Goal: Transaction & Acquisition: Purchase product/service

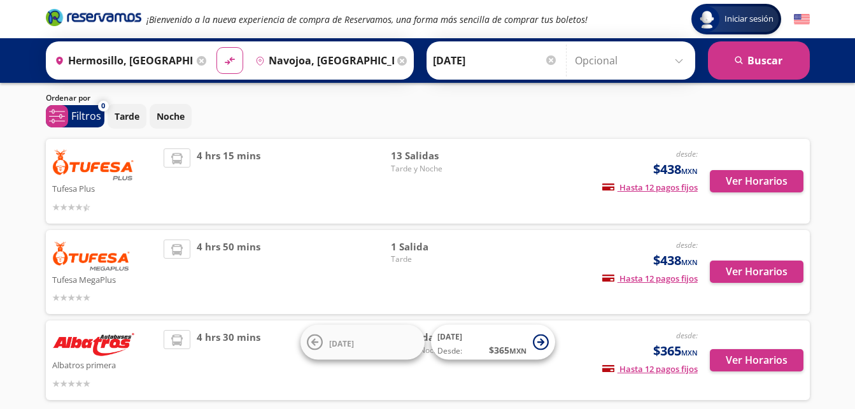
scroll to position [64, 0]
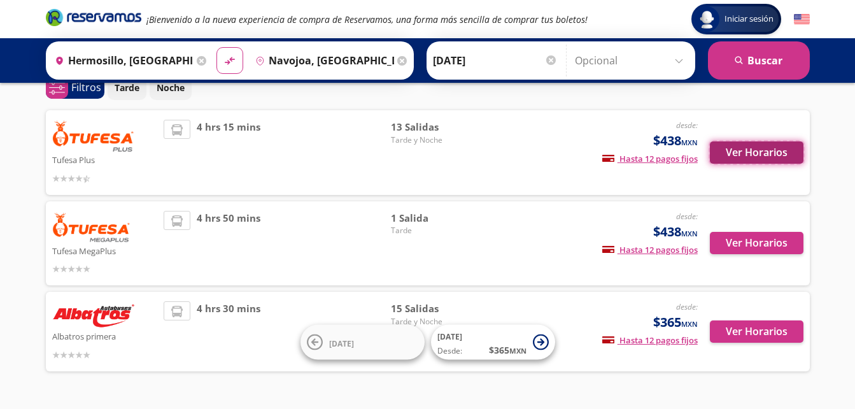
click at [744, 150] on button "Ver Horarios" at bounding box center [757, 152] width 94 height 22
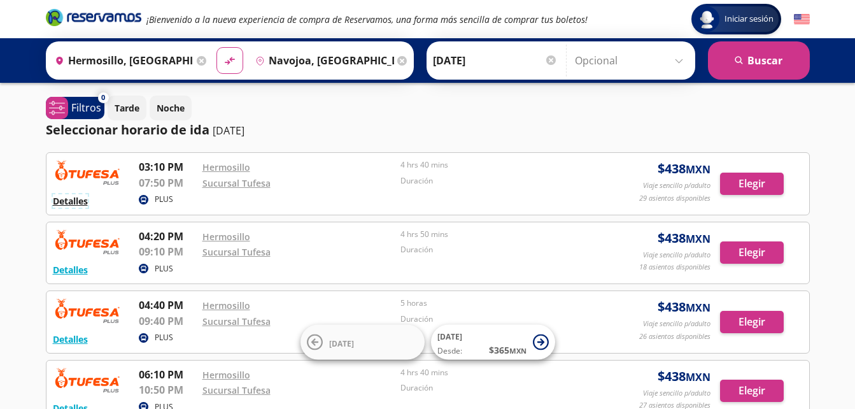
click at [70, 204] on button "Detalles" at bounding box center [70, 200] width 35 height 13
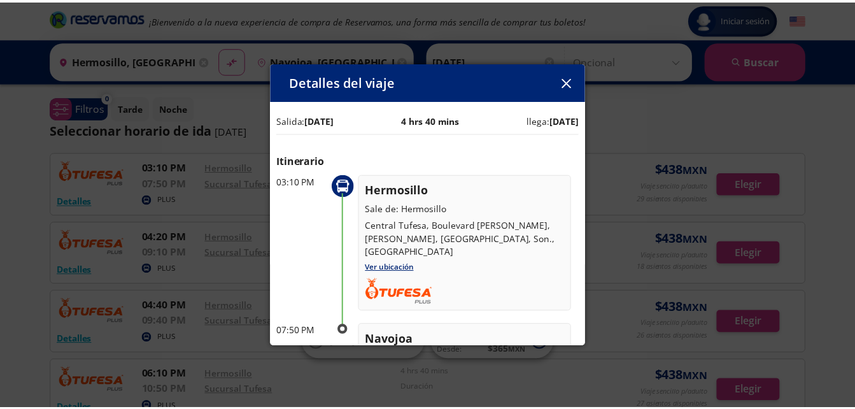
scroll to position [70, 0]
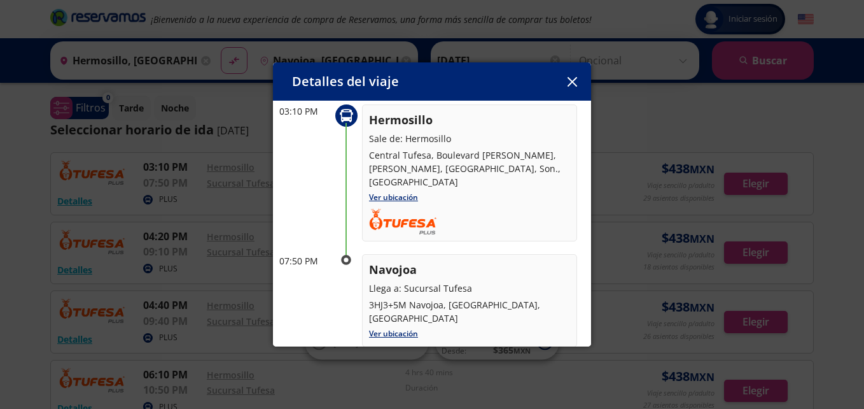
click at [570, 81] on icon "button" at bounding box center [573, 82] width 10 height 10
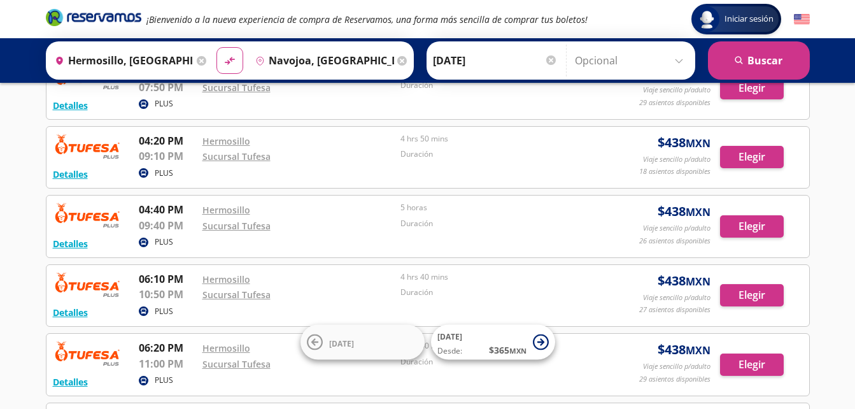
scroll to position [0, 0]
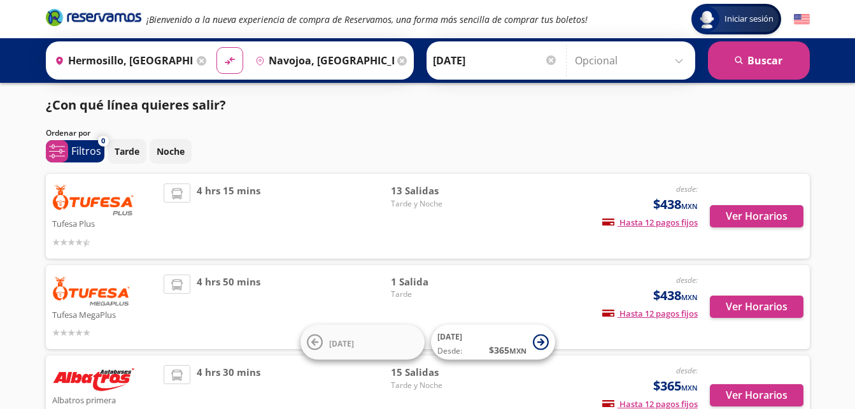
scroll to position [64, 0]
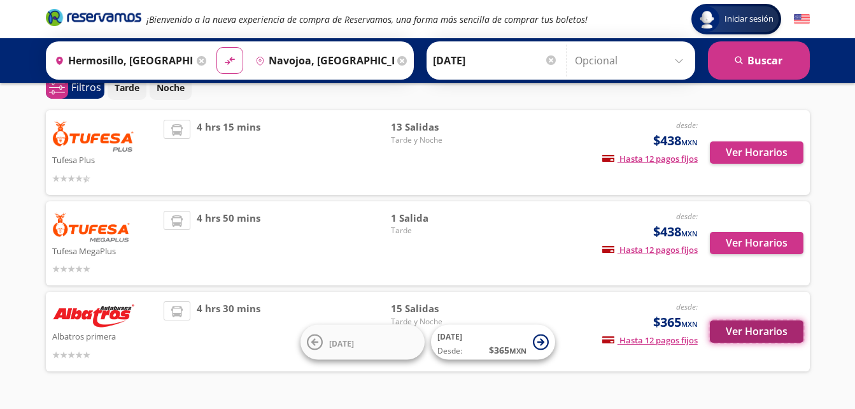
click at [756, 326] on button "Ver Horarios" at bounding box center [757, 331] width 94 height 22
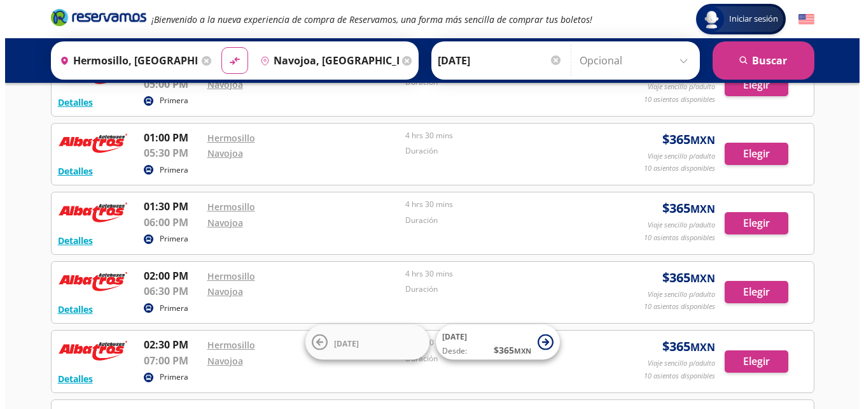
scroll to position [127, 0]
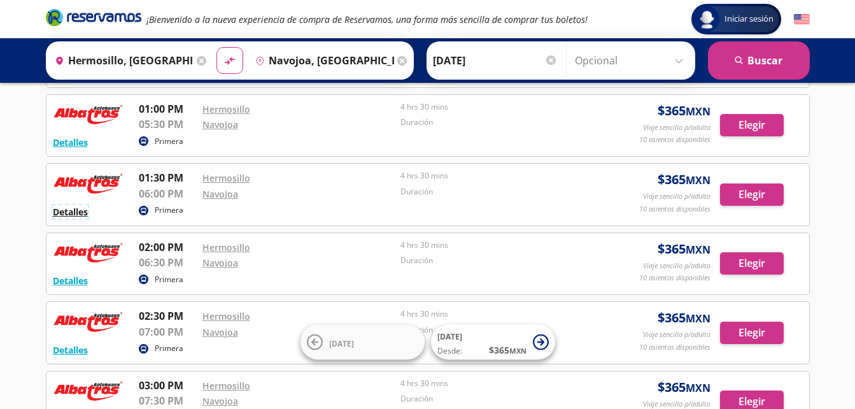
click at [71, 211] on button "Detalles" at bounding box center [70, 211] width 35 height 13
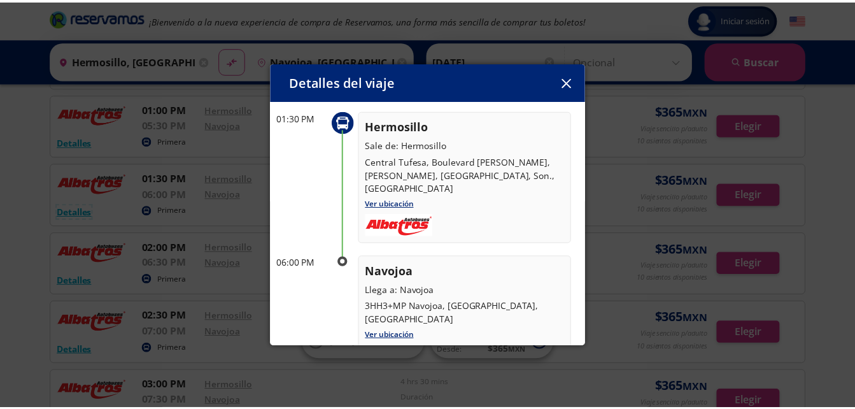
scroll to position [66, 0]
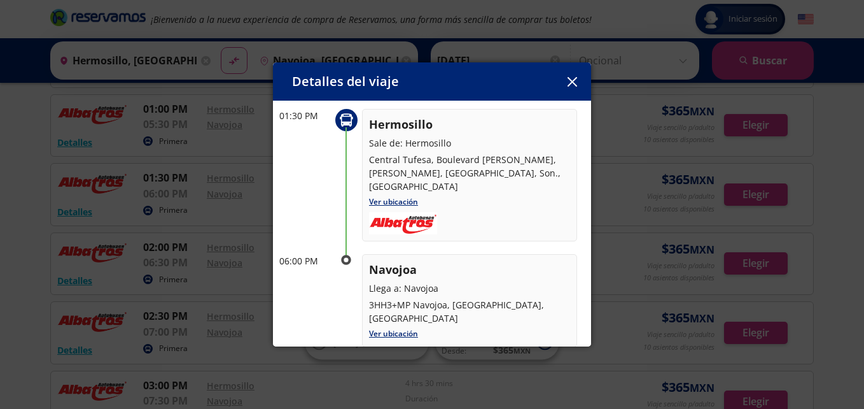
click at [571, 78] on icon "button" at bounding box center [573, 82] width 10 height 10
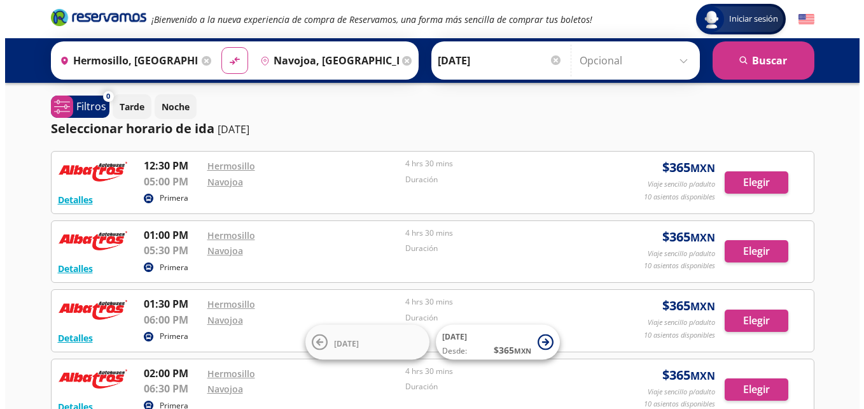
scroll to position [0, 0]
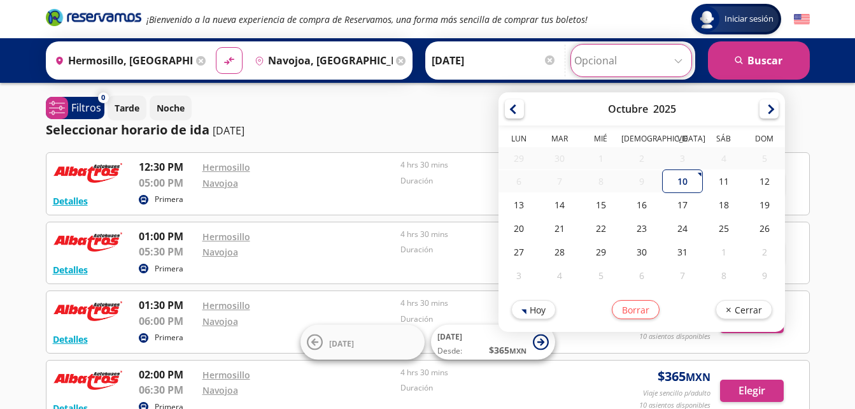
click at [680, 59] on input "Opcional" at bounding box center [631, 61] width 114 height 32
click at [674, 59] on input "Opcional" at bounding box center [631, 61] width 114 height 32
click at [360, 109] on div "Tarde Noche" at bounding box center [459, 107] width 702 height 25
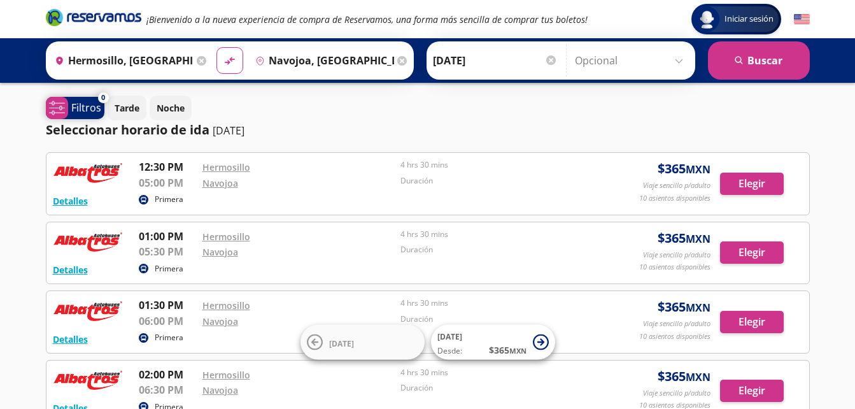
click at [61, 107] on icon at bounding box center [56, 107] width 15 height 13
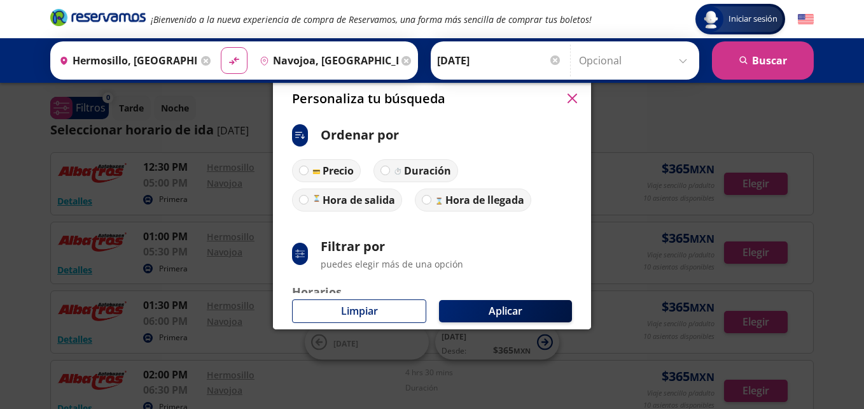
click at [571, 99] on icon "button" at bounding box center [573, 99] width 10 height 10
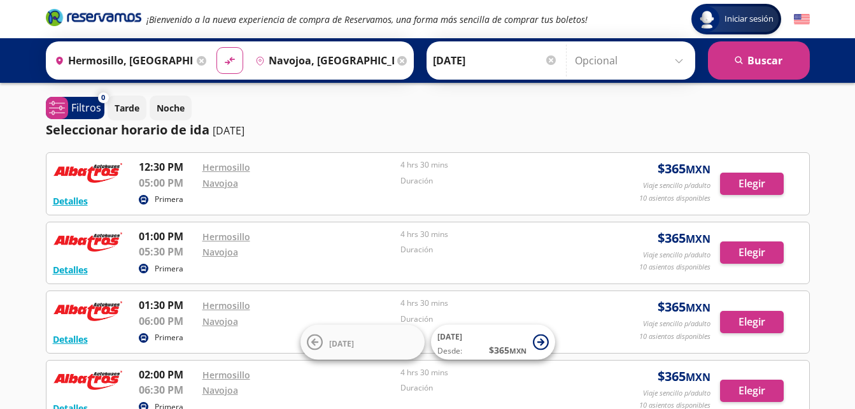
click at [270, 59] on input "Navojoa, [GEOGRAPHIC_DATA]" at bounding box center [322, 61] width 144 height 32
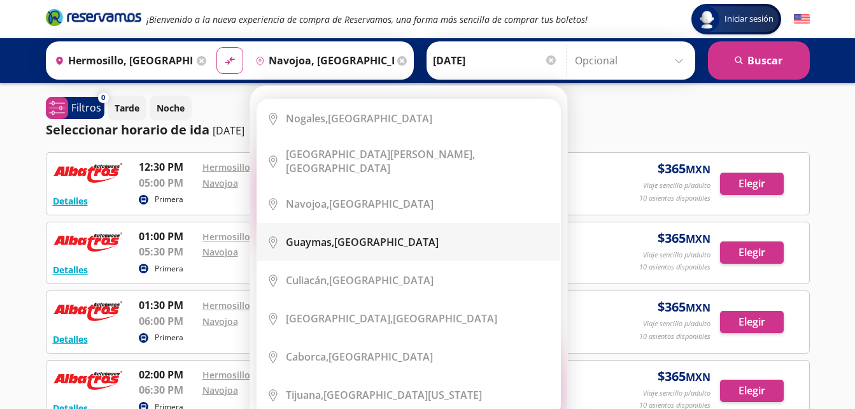
click at [304, 235] on b "Guaymas," at bounding box center [310, 242] width 48 height 14
type input "Guaymas, [GEOGRAPHIC_DATA]"
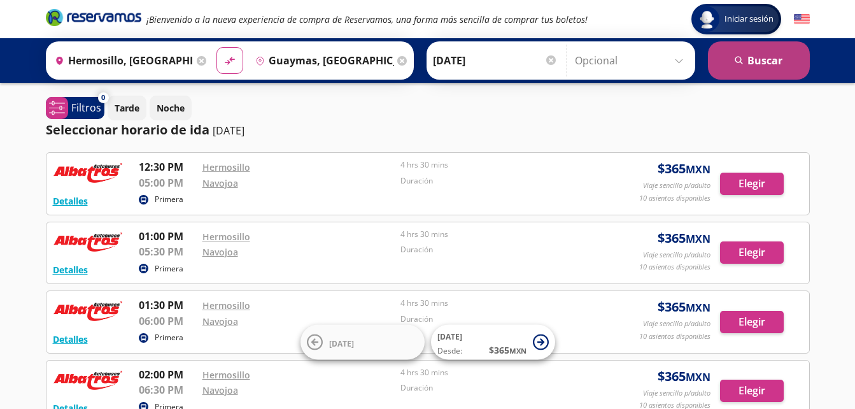
click at [761, 62] on button "search [GEOGRAPHIC_DATA]" at bounding box center [759, 60] width 102 height 38
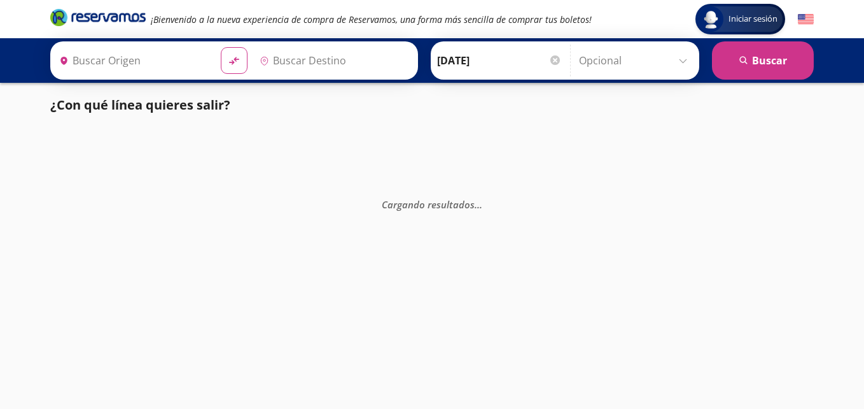
type input "Guaymas, [GEOGRAPHIC_DATA]"
type input "Hermosillo, [GEOGRAPHIC_DATA]"
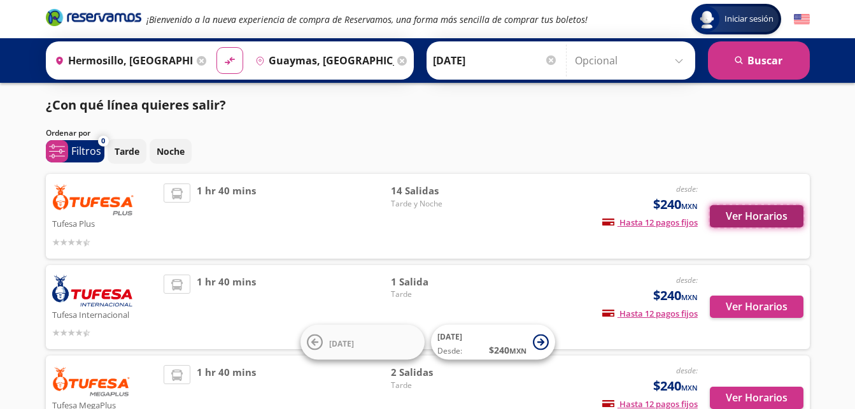
click at [734, 214] on button "Ver Horarios" at bounding box center [757, 216] width 94 height 22
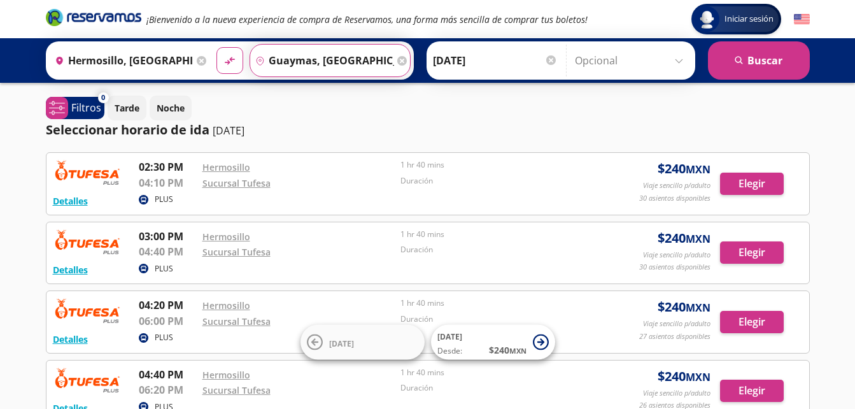
click at [281, 64] on input "Guaymas, [GEOGRAPHIC_DATA]" at bounding box center [322, 61] width 144 height 32
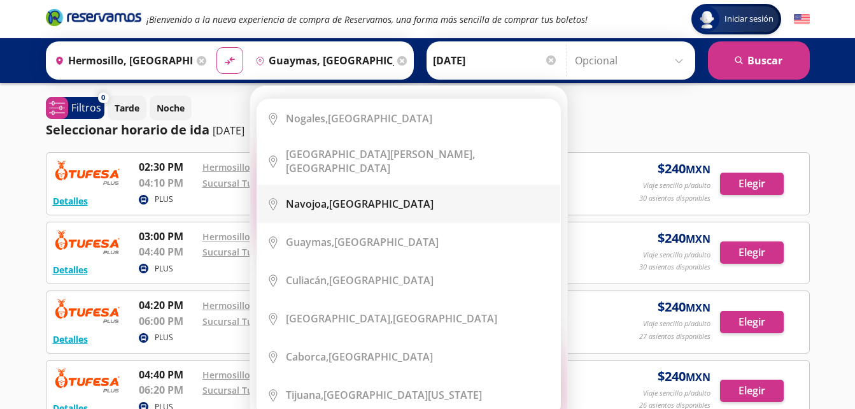
click at [308, 197] on b "Navojoa," at bounding box center [307, 204] width 43 height 14
type input "Navojoa, [GEOGRAPHIC_DATA]"
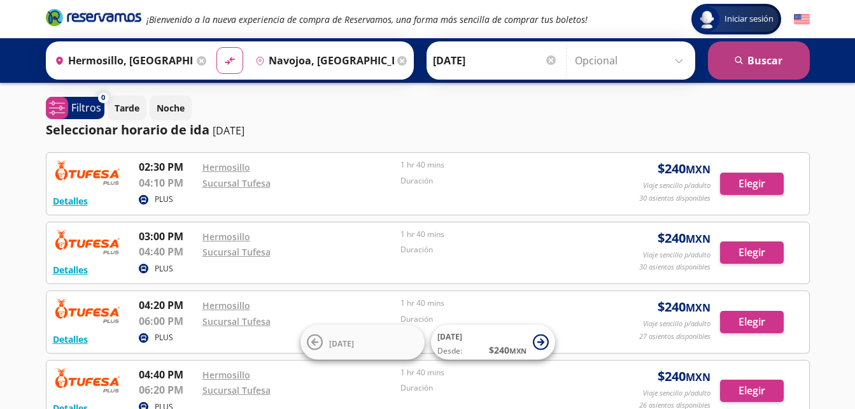
click at [760, 65] on button "search [GEOGRAPHIC_DATA]" at bounding box center [759, 60] width 102 height 38
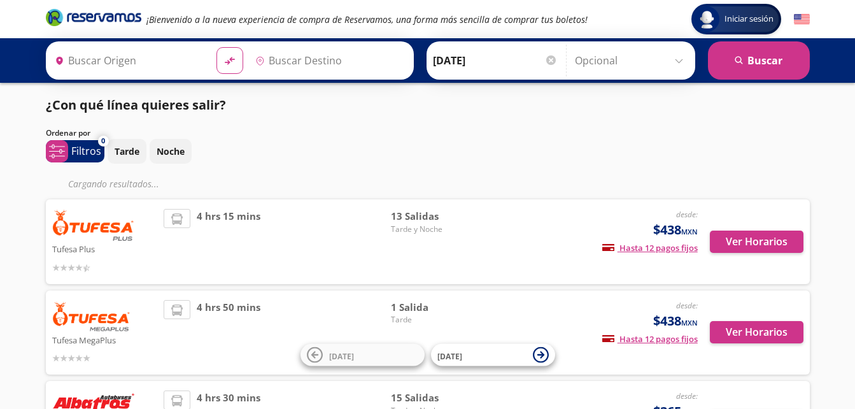
type input "Navojoa, [GEOGRAPHIC_DATA]"
type input "Hermosillo, [GEOGRAPHIC_DATA]"
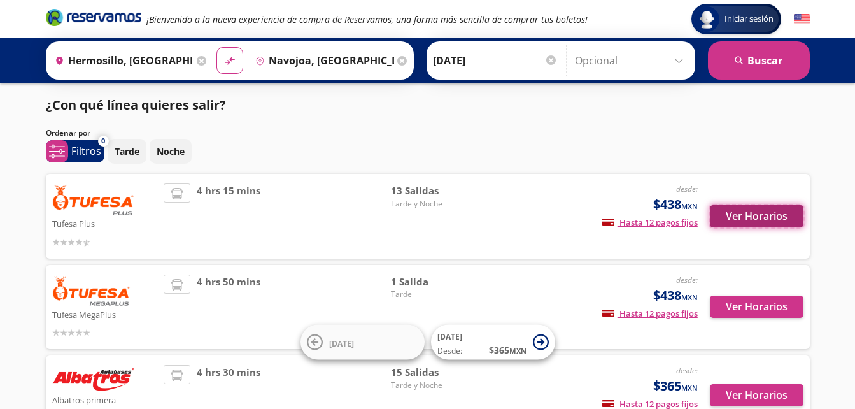
click at [744, 214] on button "Ver Horarios" at bounding box center [757, 216] width 94 height 22
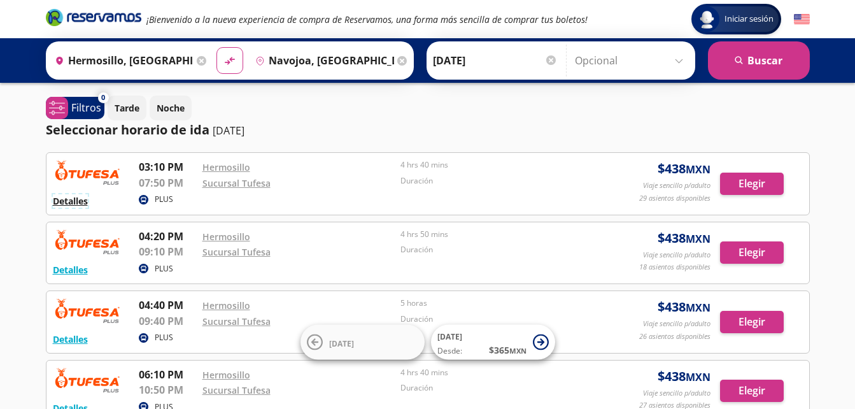
click at [74, 202] on button "Detalles" at bounding box center [70, 200] width 35 height 13
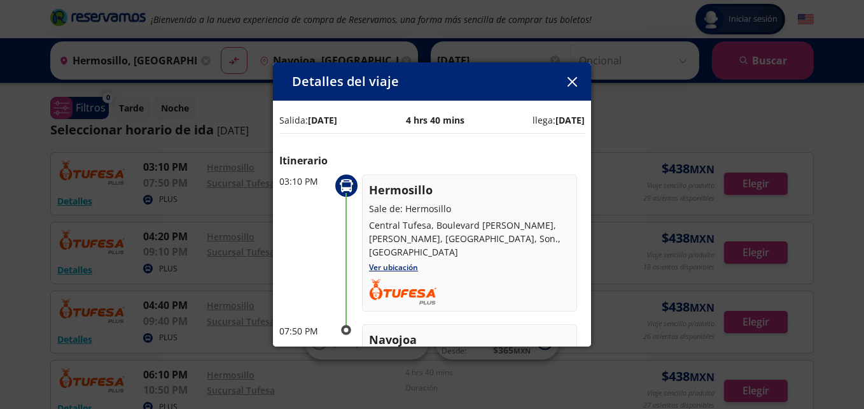
click at [573, 82] on icon "button" at bounding box center [572, 82] width 10 height 10
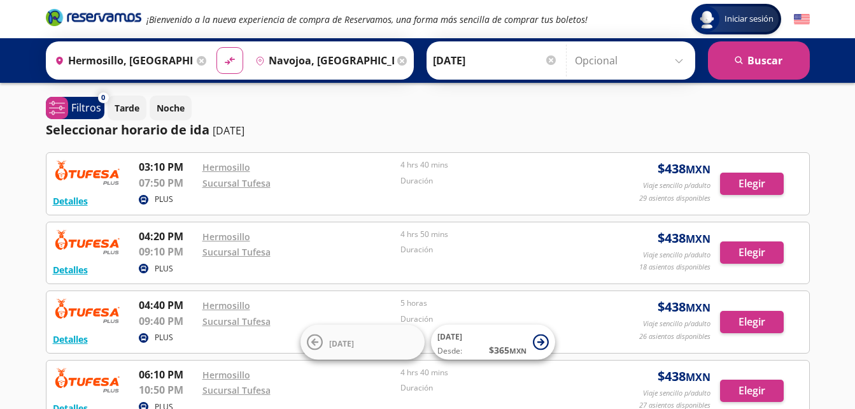
click at [523, 113] on div "Tarde Noche" at bounding box center [459, 107] width 702 height 25
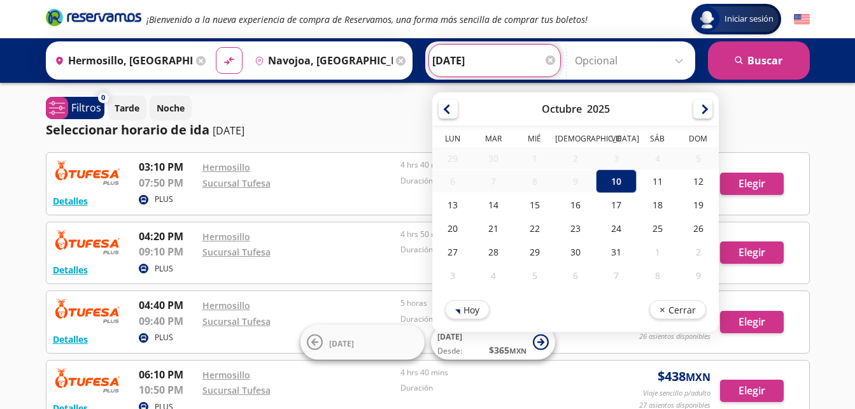
click at [447, 60] on input "[DATE]" at bounding box center [494, 61] width 125 height 32
click at [654, 177] on div "11" at bounding box center [656, 181] width 41 height 24
type input "[DATE]"
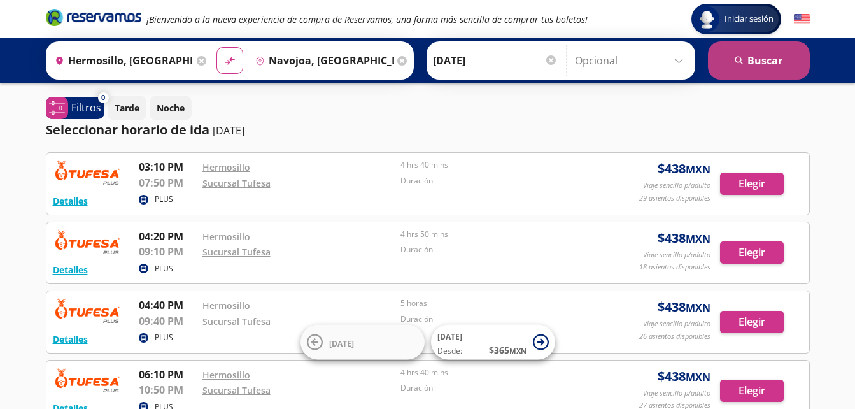
click at [759, 59] on button "search [GEOGRAPHIC_DATA]" at bounding box center [759, 60] width 102 height 38
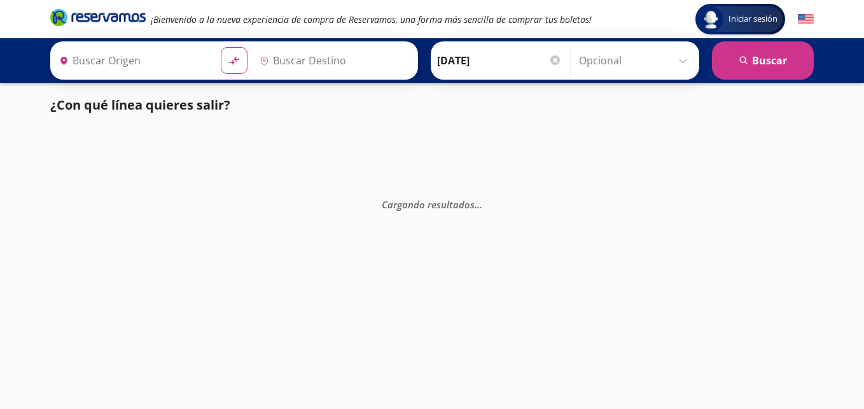
type input "Hermosillo, [GEOGRAPHIC_DATA]"
type input "Navojoa, [GEOGRAPHIC_DATA]"
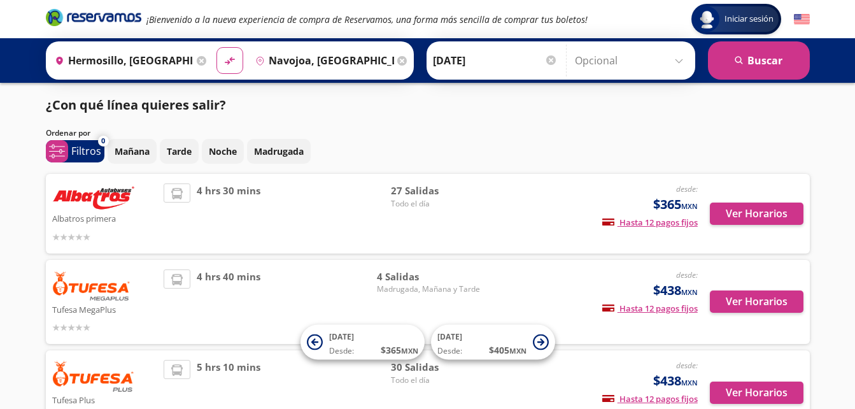
scroll to position [64, 0]
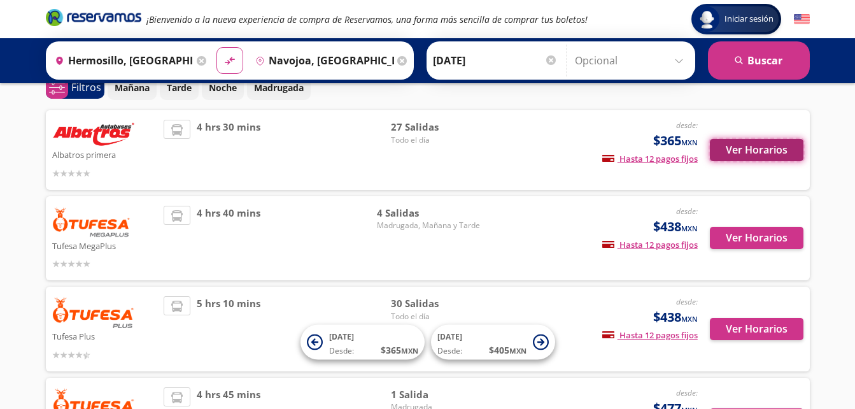
click at [755, 148] on button "Ver Horarios" at bounding box center [757, 150] width 94 height 22
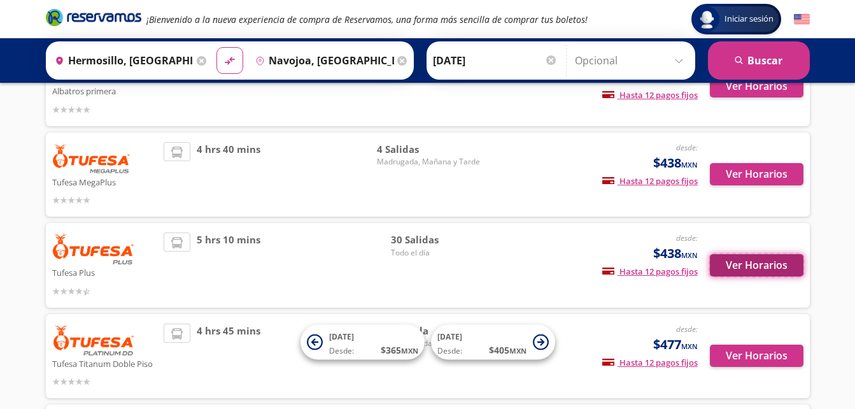
click at [753, 265] on button "Ver Horarios" at bounding box center [757, 265] width 94 height 22
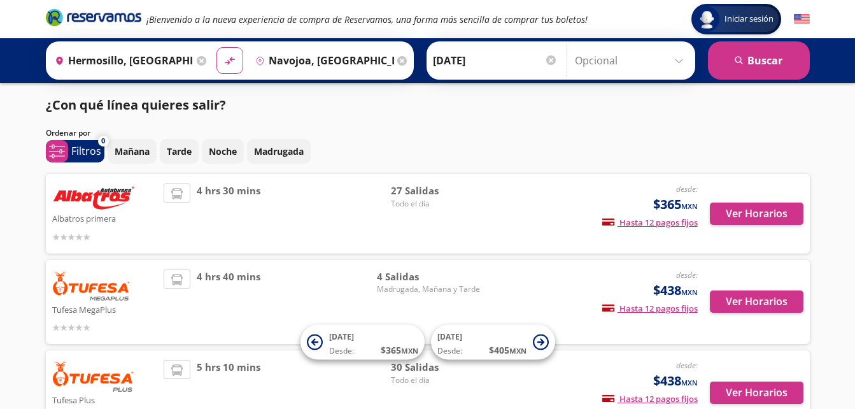
click at [458, 66] on input "[DATE]" at bounding box center [495, 61] width 125 height 32
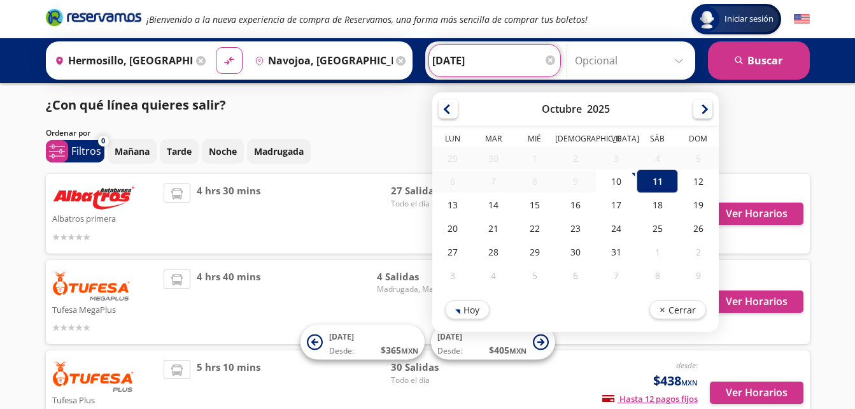
drag, startPoint x: 615, startPoint y: 187, endPoint x: 606, endPoint y: 187, distance: 8.9
click at [613, 187] on div "10" at bounding box center [616, 181] width 41 height 24
type input "[DATE]"
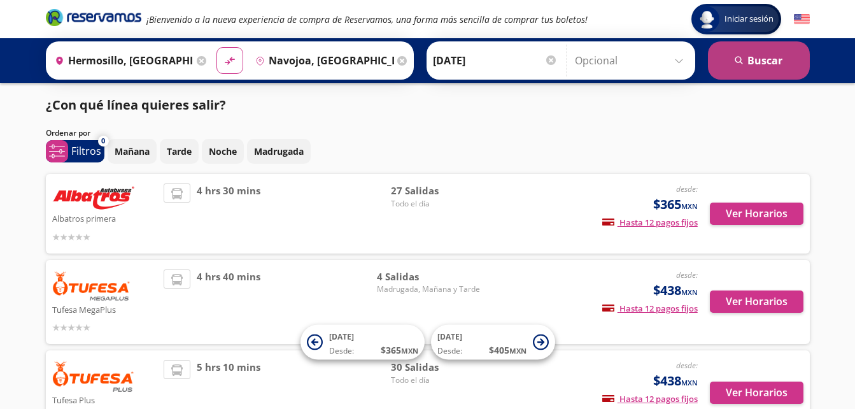
click at [747, 60] on button "search [GEOGRAPHIC_DATA]" at bounding box center [759, 60] width 102 height 38
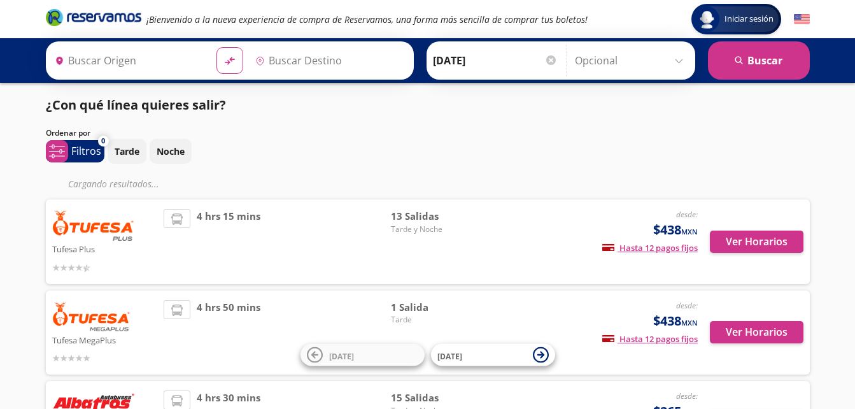
type input "Navojoa, [GEOGRAPHIC_DATA]"
type input "Hermosillo, [GEOGRAPHIC_DATA]"
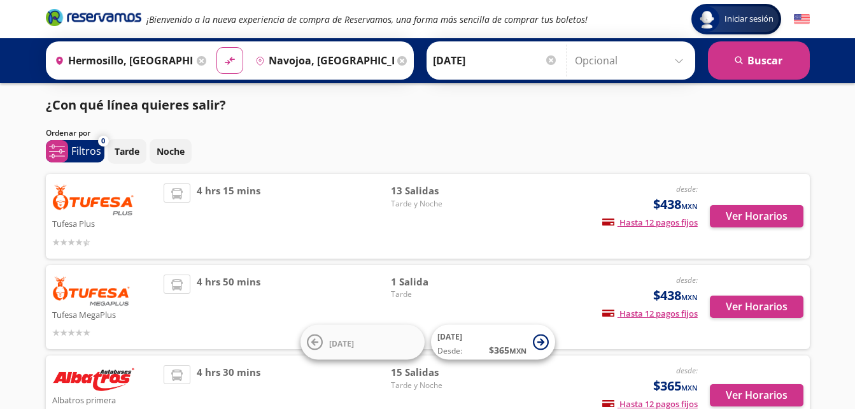
scroll to position [64, 0]
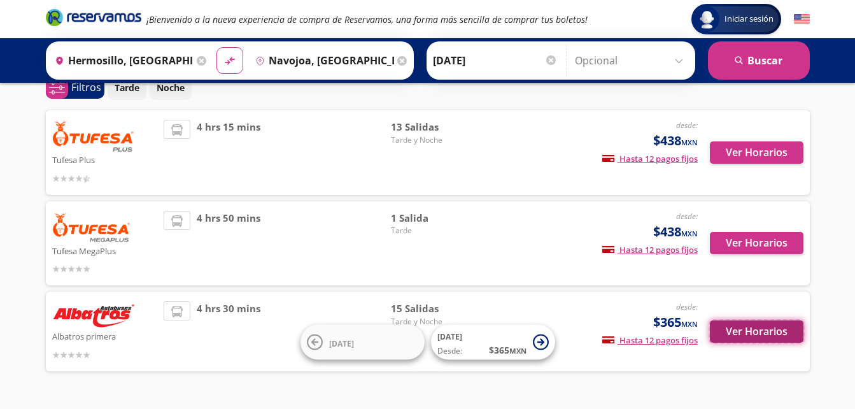
click at [745, 327] on button "Ver Horarios" at bounding box center [757, 331] width 94 height 22
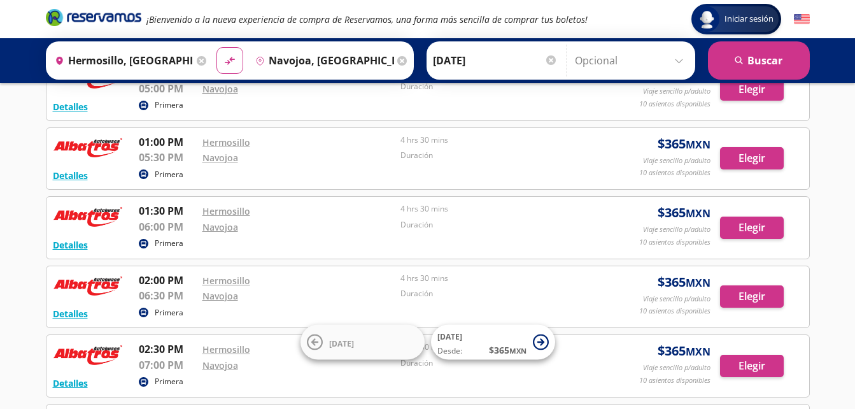
scroll to position [64, 0]
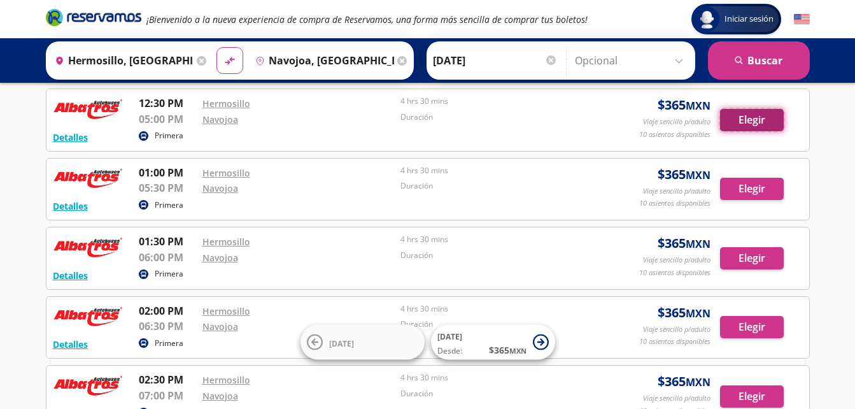
click at [745, 117] on button "Elegir" at bounding box center [752, 120] width 64 height 22
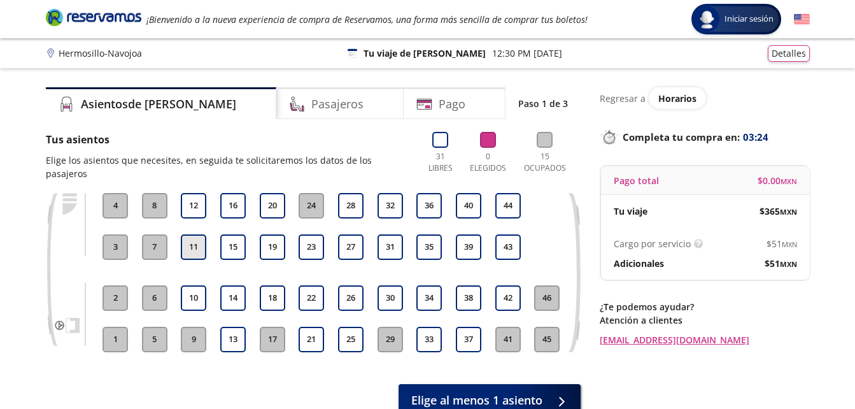
click at [191, 235] on button "11" at bounding box center [193, 246] width 25 height 25
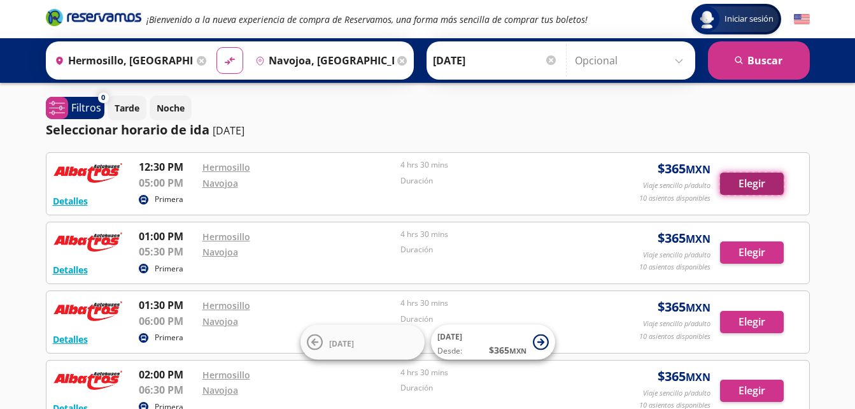
click at [755, 186] on button "Elegir" at bounding box center [752, 183] width 64 height 22
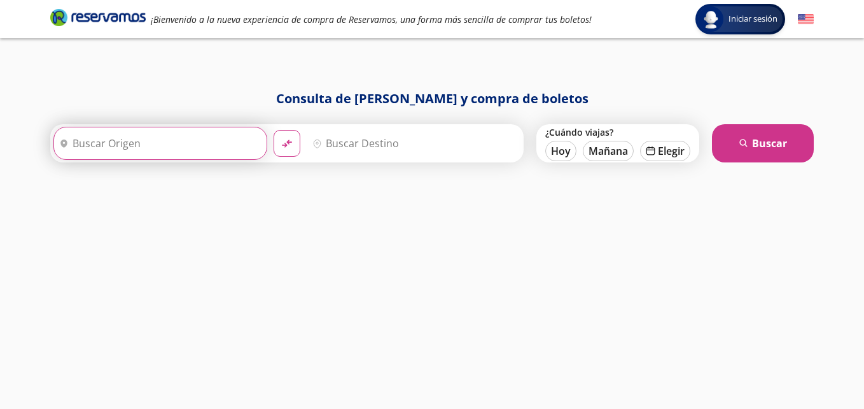
click at [116, 150] on input "Origen" at bounding box center [158, 143] width 209 height 32
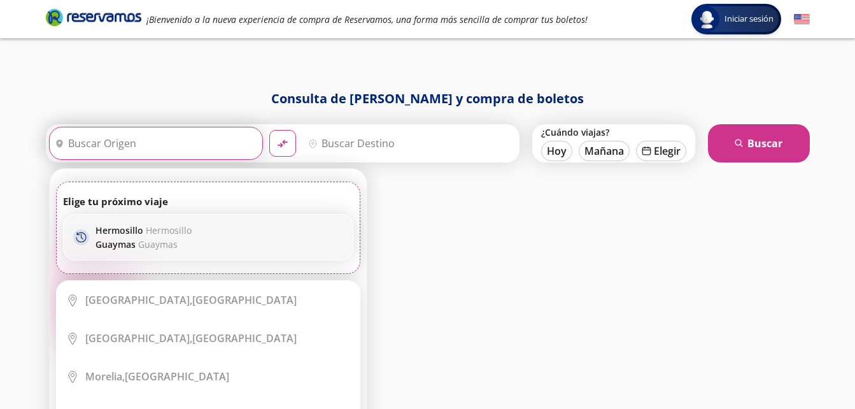
click at [130, 230] on p "[PERSON_NAME]" at bounding box center [143, 230] width 96 height 12
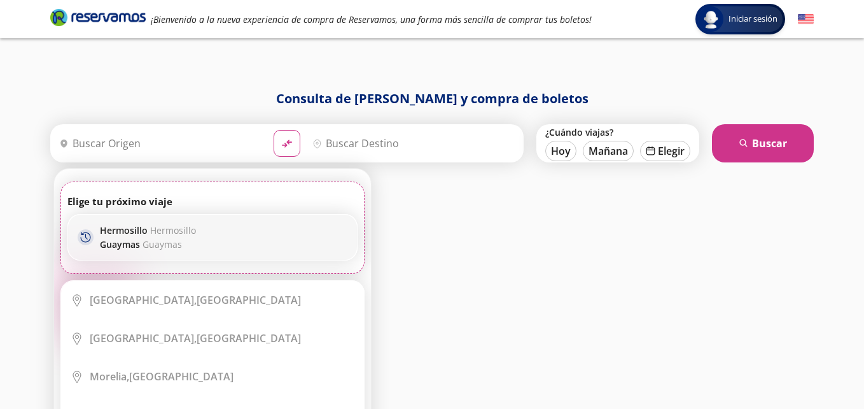
type input "Hermosillo, [GEOGRAPHIC_DATA]"
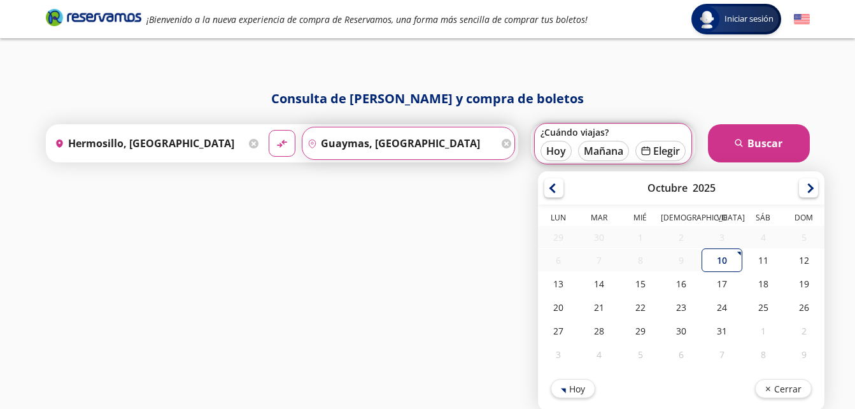
click at [386, 140] on input "Guaymas, [GEOGRAPHIC_DATA]" at bounding box center [400, 143] width 196 height 32
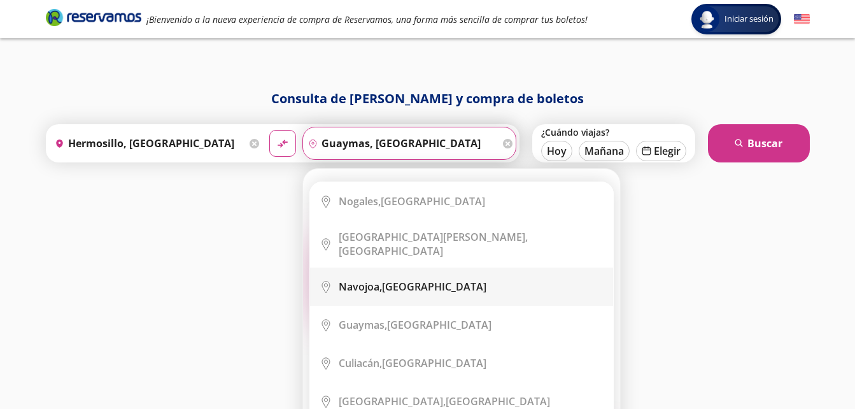
click at [365, 279] on b "Navojoa," at bounding box center [360, 286] width 43 height 14
type input "Navojoa, [GEOGRAPHIC_DATA]"
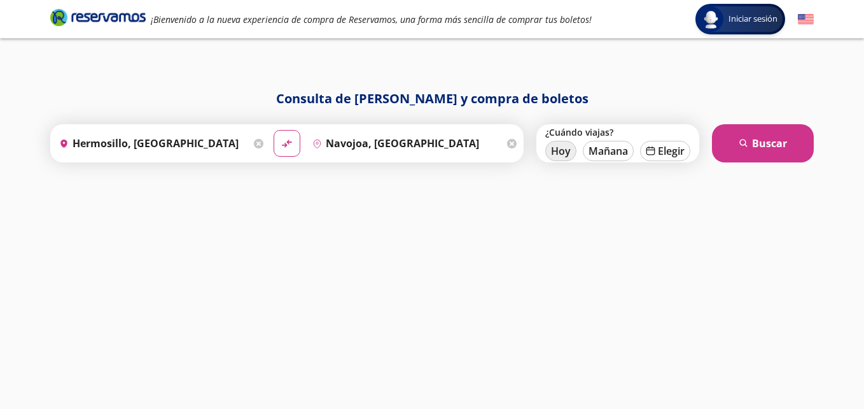
click at [553, 157] on button "Hoy" at bounding box center [560, 151] width 31 height 20
type input "[DATE]"
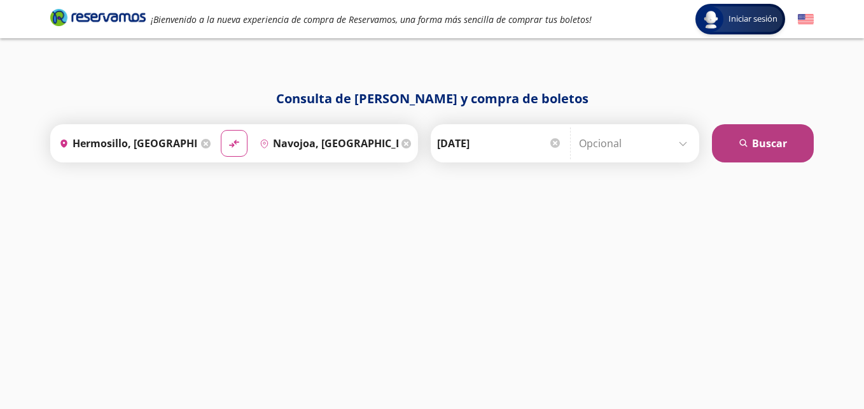
click at [736, 148] on button "search [GEOGRAPHIC_DATA]" at bounding box center [763, 143] width 102 height 38
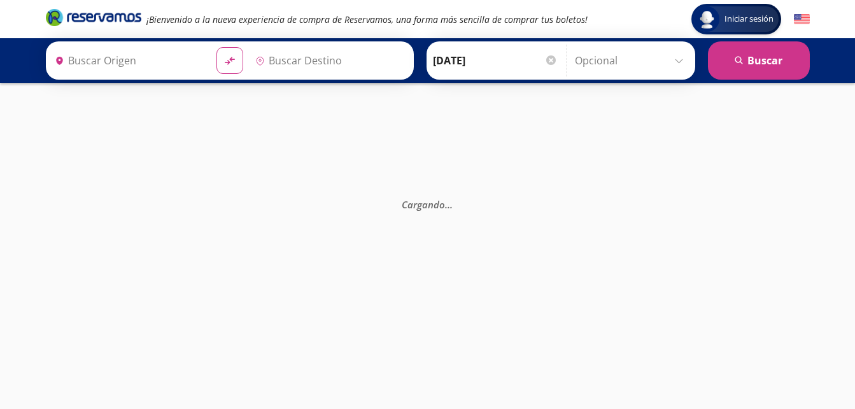
type input "Navojoa, [GEOGRAPHIC_DATA]"
type input "Hermosillo, [GEOGRAPHIC_DATA]"
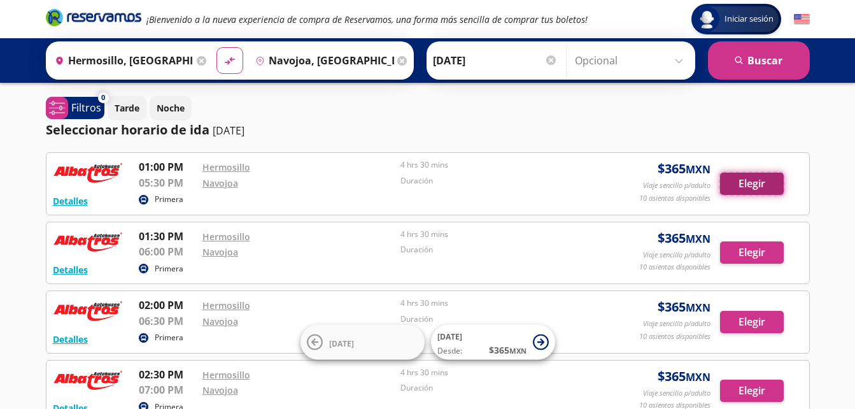
click at [745, 184] on button "Elegir" at bounding box center [752, 183] width 64 height 22
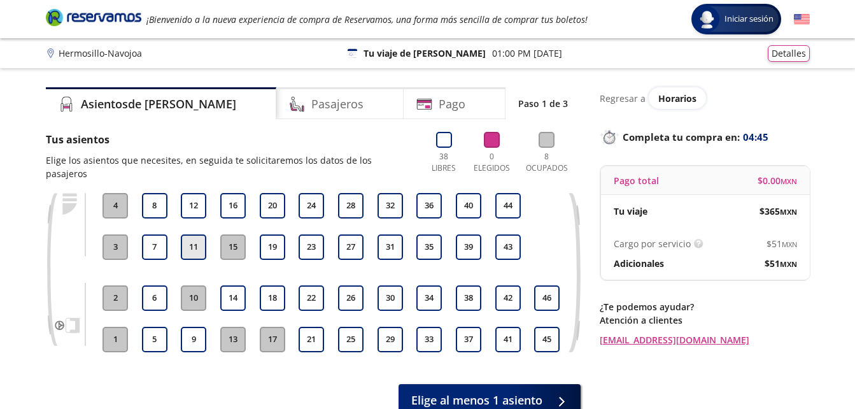
click at [193, 234] on button "11" at bounding box center [193, 246] width 25 height 25
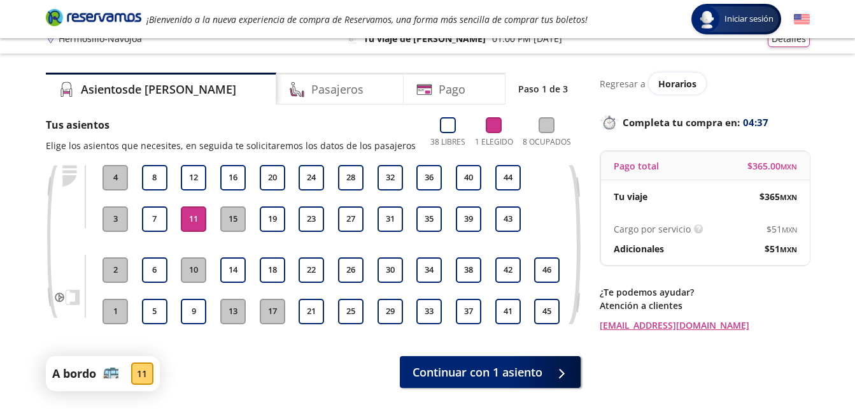
scroll to position [25, 0]
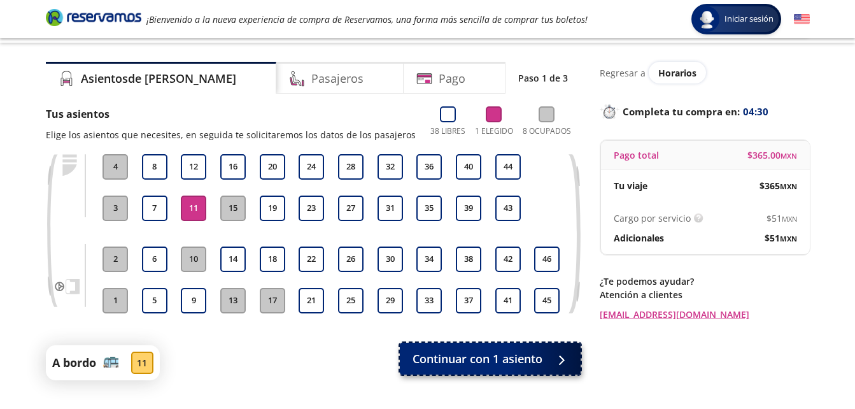
click at [487, 363] on span "Continuar con 1 asiento" at bounding box center [477, 358] width 130 height 17
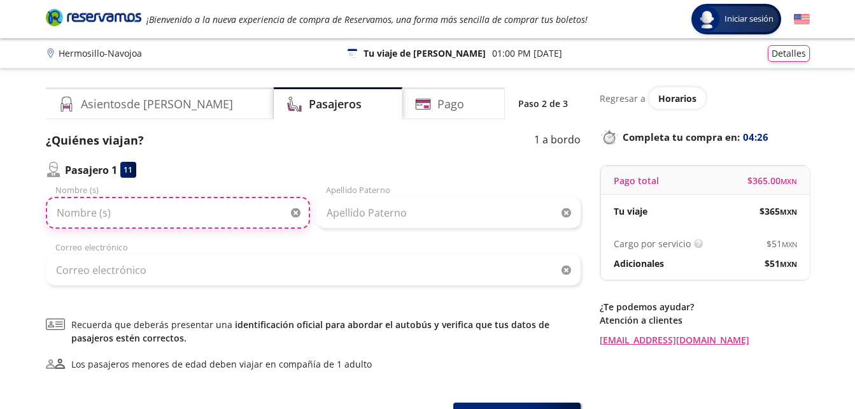
click at [137, 209] on input "Nombre (s)" at bounding box center [178, 213] width 264 height 32
type input "[PERSON_NAME]"
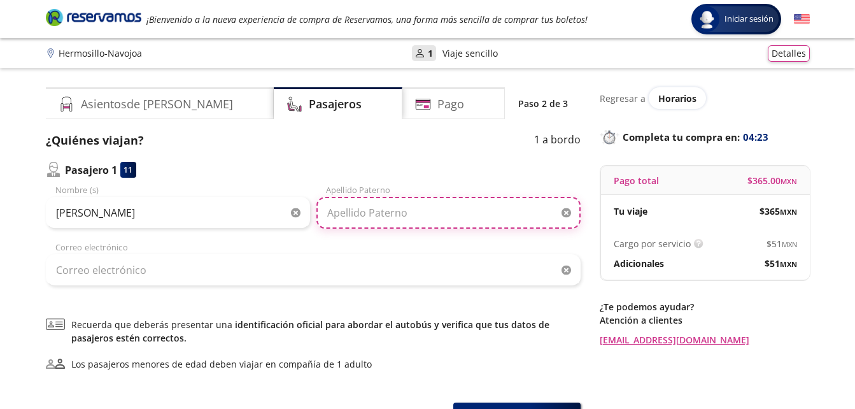
type input "[PERSON_NAME]"
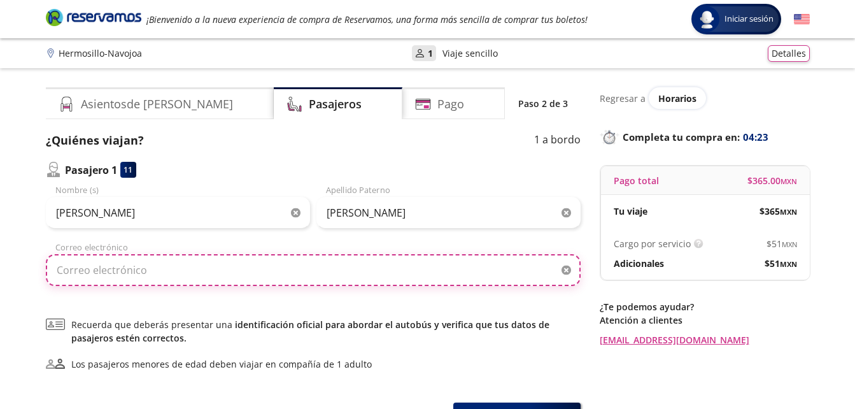
type input "[EMAIL_ADDRESS][DOMAIN_NAME]"
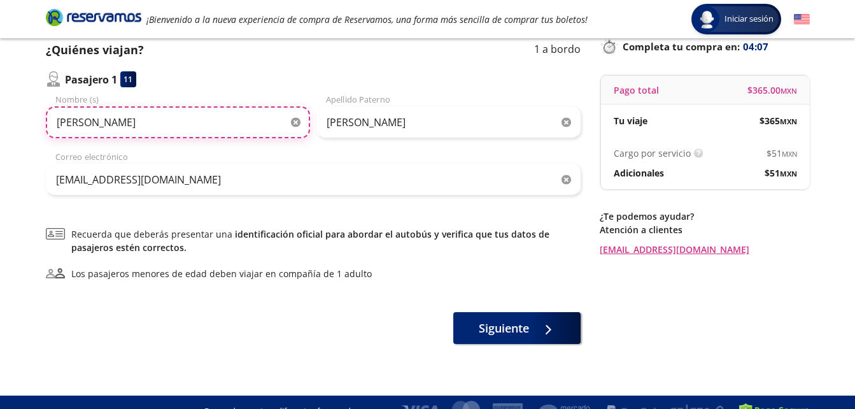
scroll to position [102, 0]
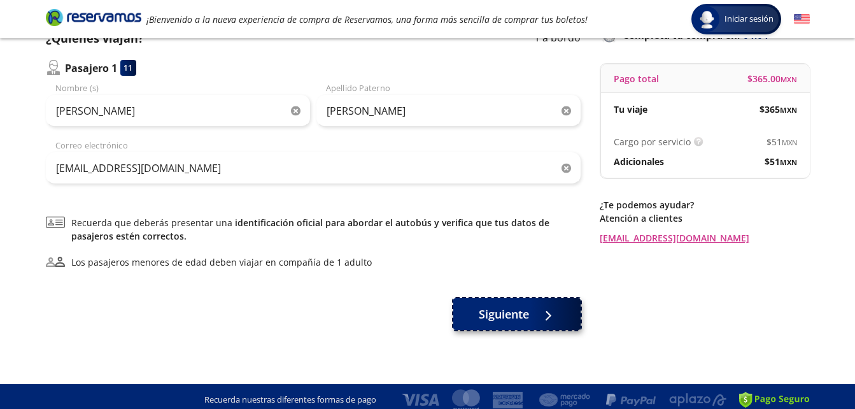
click at [489, 311] on span "Siguiente" at bounding box center [504, 313] width 50 height 17
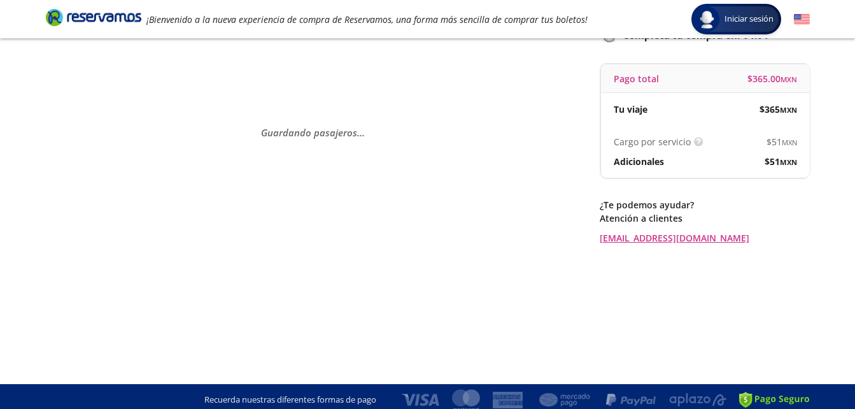
scroll to position [0, 0]
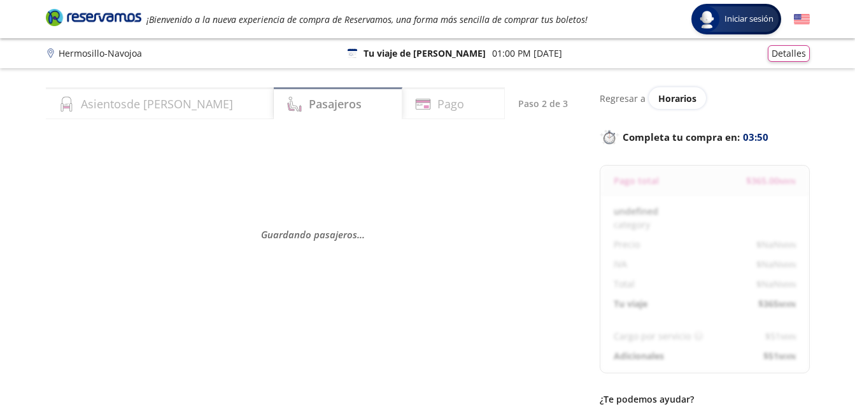
select select "MX"
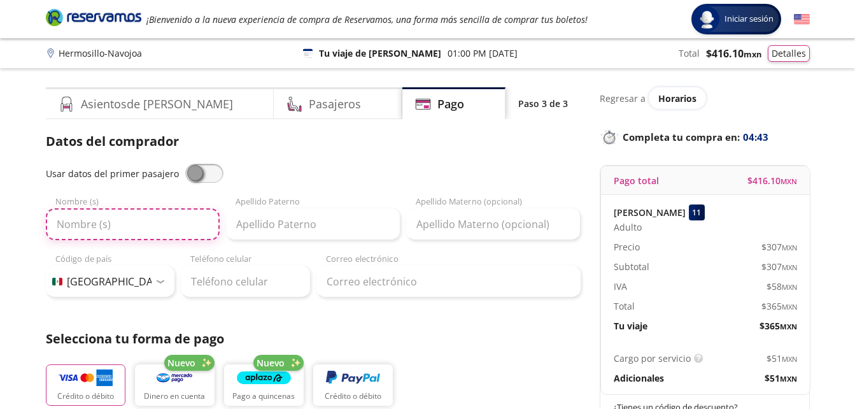
click at [109, 224] on input "Nombre (s)" at bounding box center [133, 224] width 174 height 32
type input "[PERSON_NAME]"
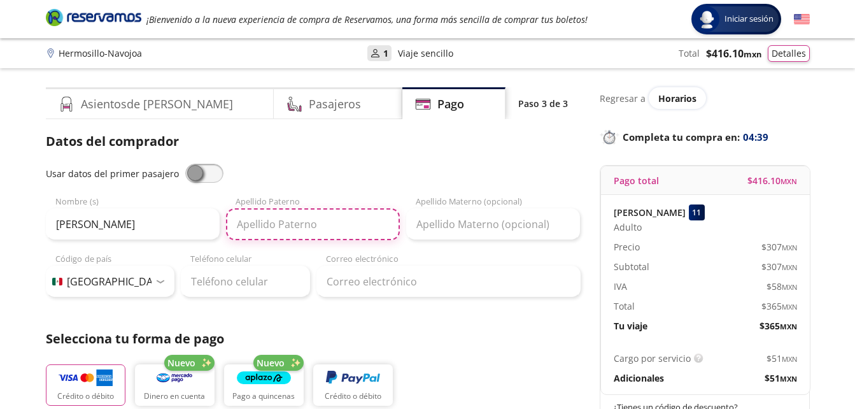
type input "[PERSON_NAME]"
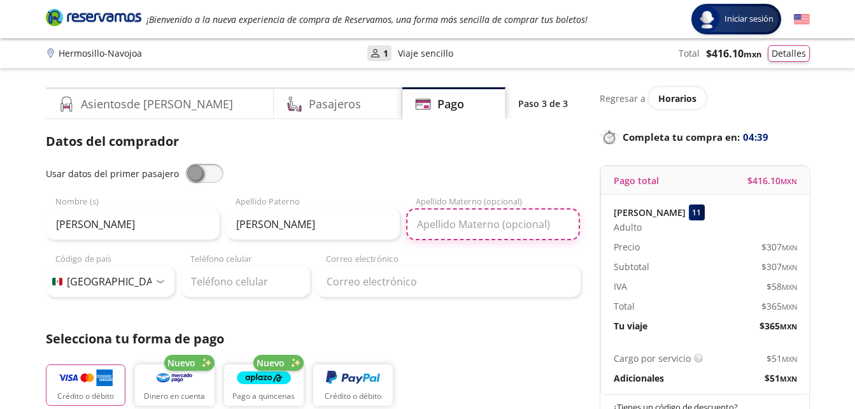
type input "[PERSON_NAME]"
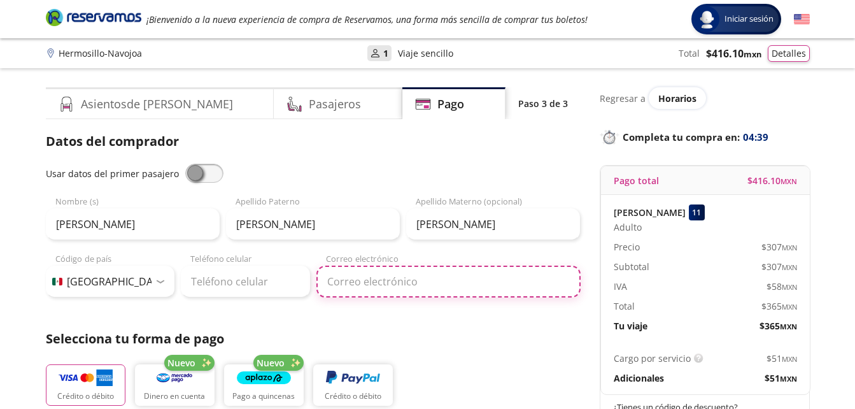
type input "[EMAIL_ADDRESS][DOMAIN_NAME]"
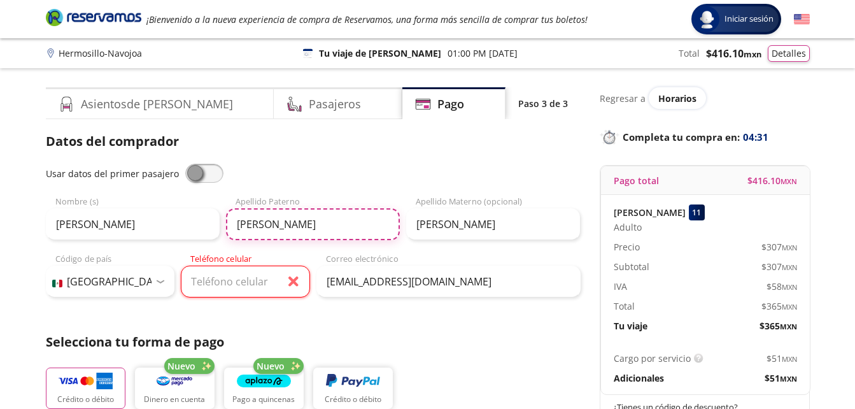
type input "[PERSON_NAME]"
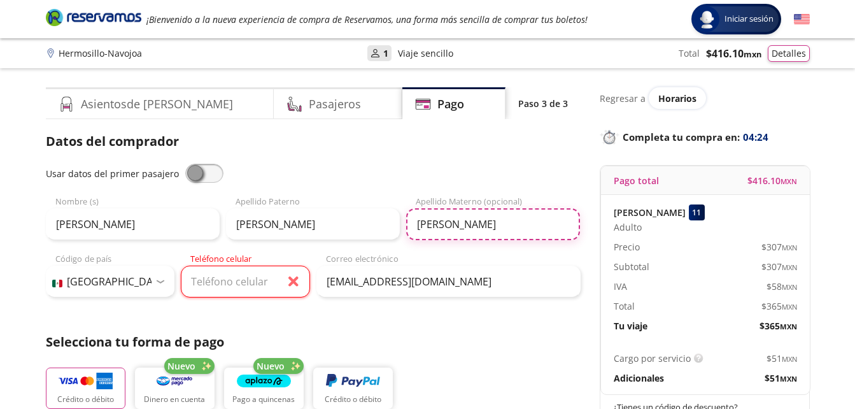
type input "[PERSON_NAME]"
click at [230, 286] on input "Teléfono celular" at bounding box center [245, 281] width 129 height 32
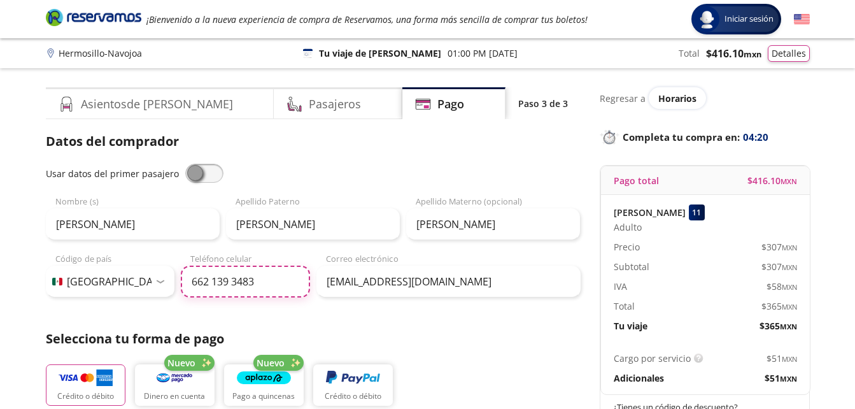
type input "662 139 3483"
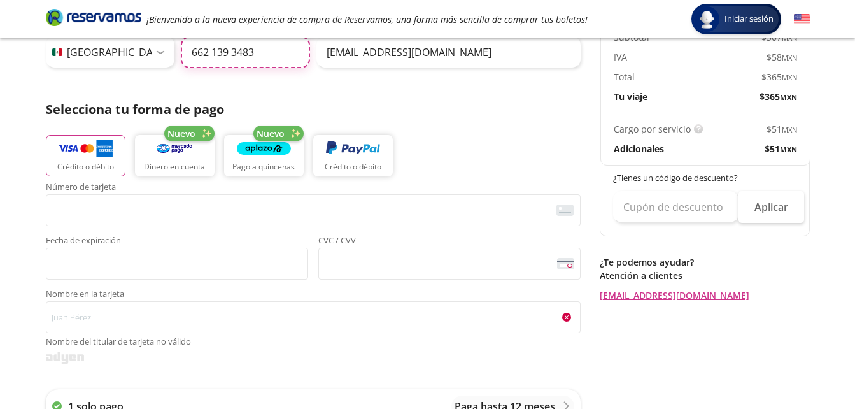
scroll to position [255, 0]
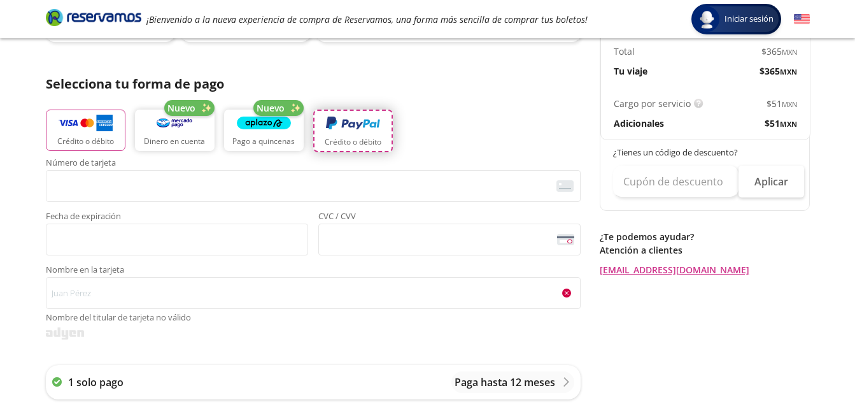
click at [360, 137] on p "Crédito o débito" at bounding box center [353, 141] width 57 height 11
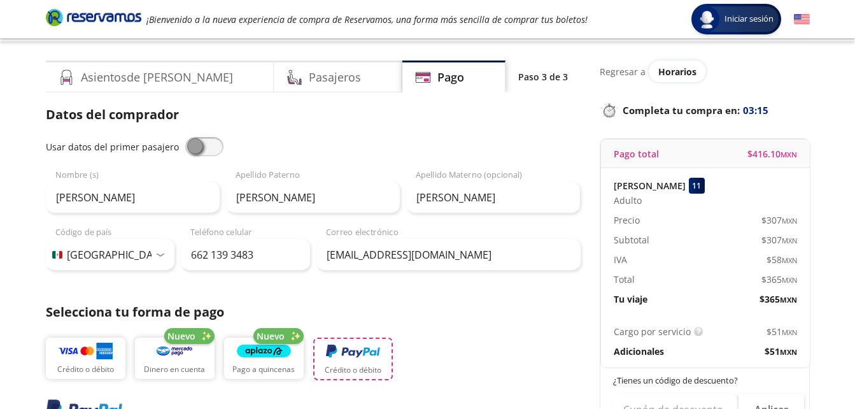
scroll to position [0, 0]
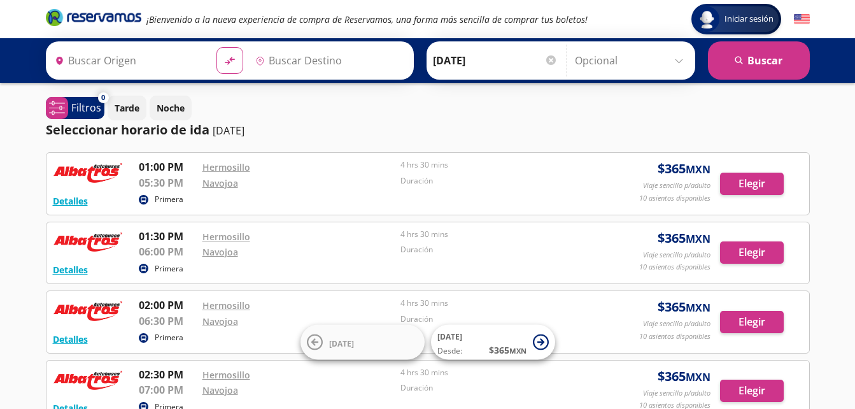
type input "Hermosillo, [GEOGRAPHIC_DATA]"
type input "Navojoa, [GEOGRAPHIC_DATA]"
